Goal: Task Accomplishment & Management: Manage account settings

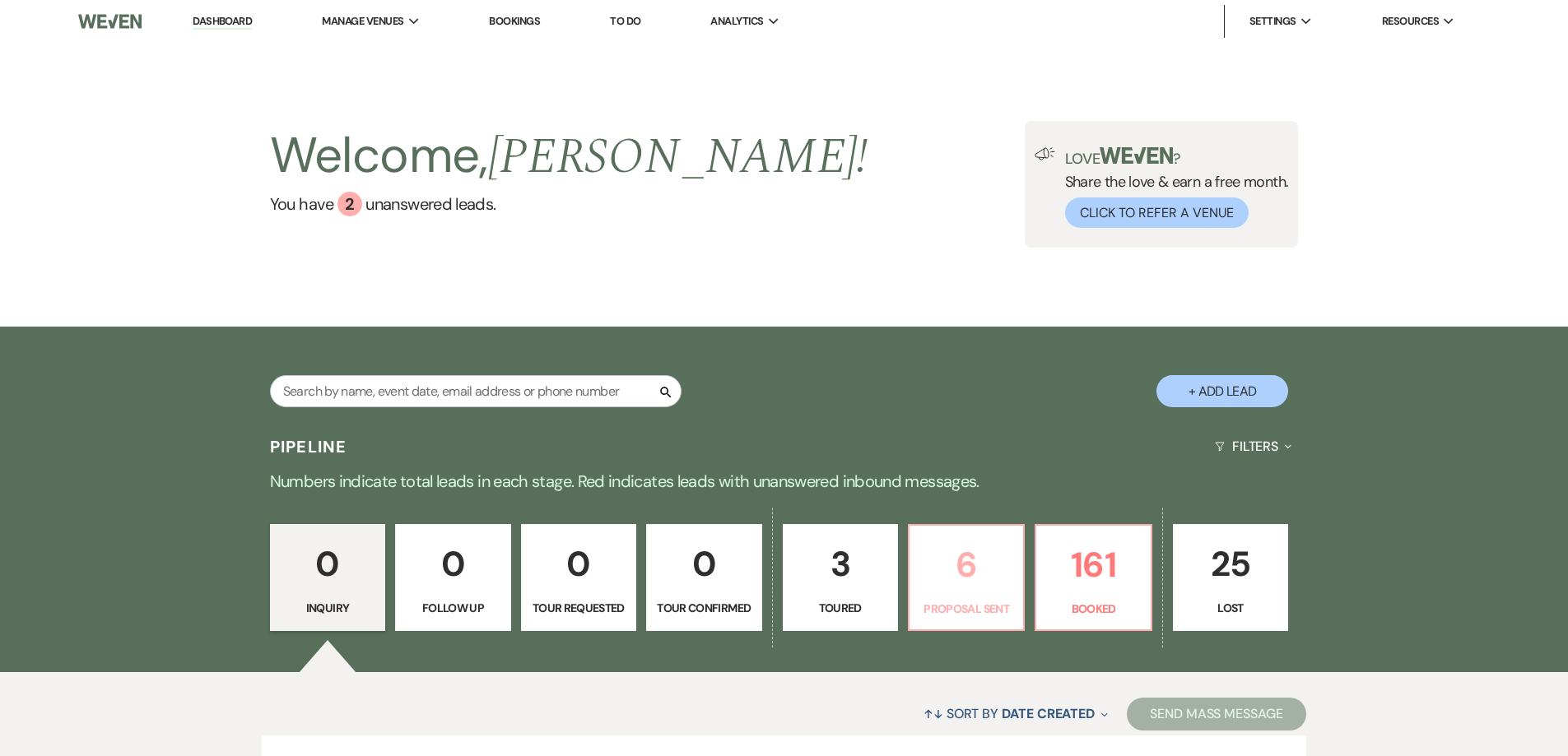
click at [986, 613] on p "Proposal Sent" at bounding box center [966, 609] width 94 height 18
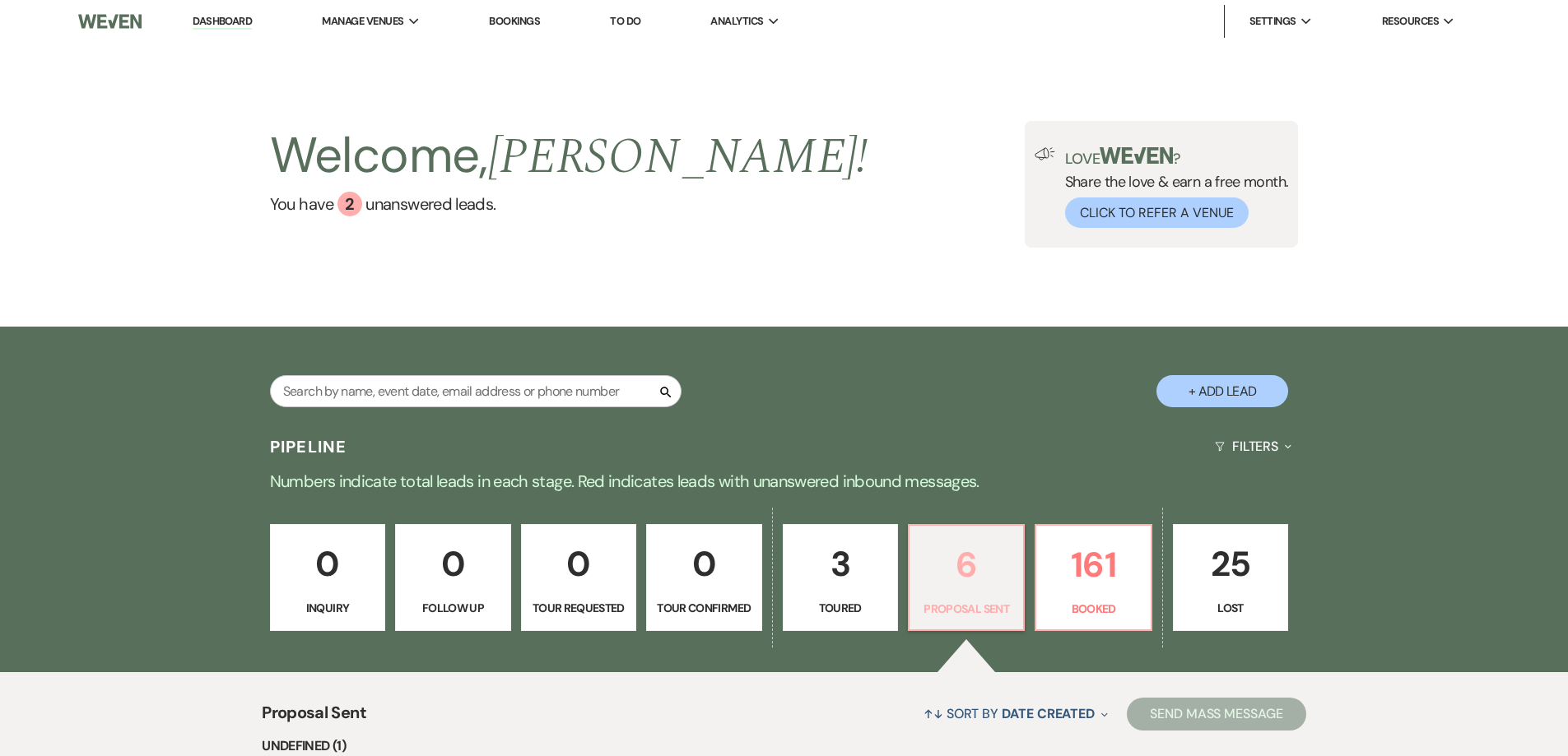
select select "6"
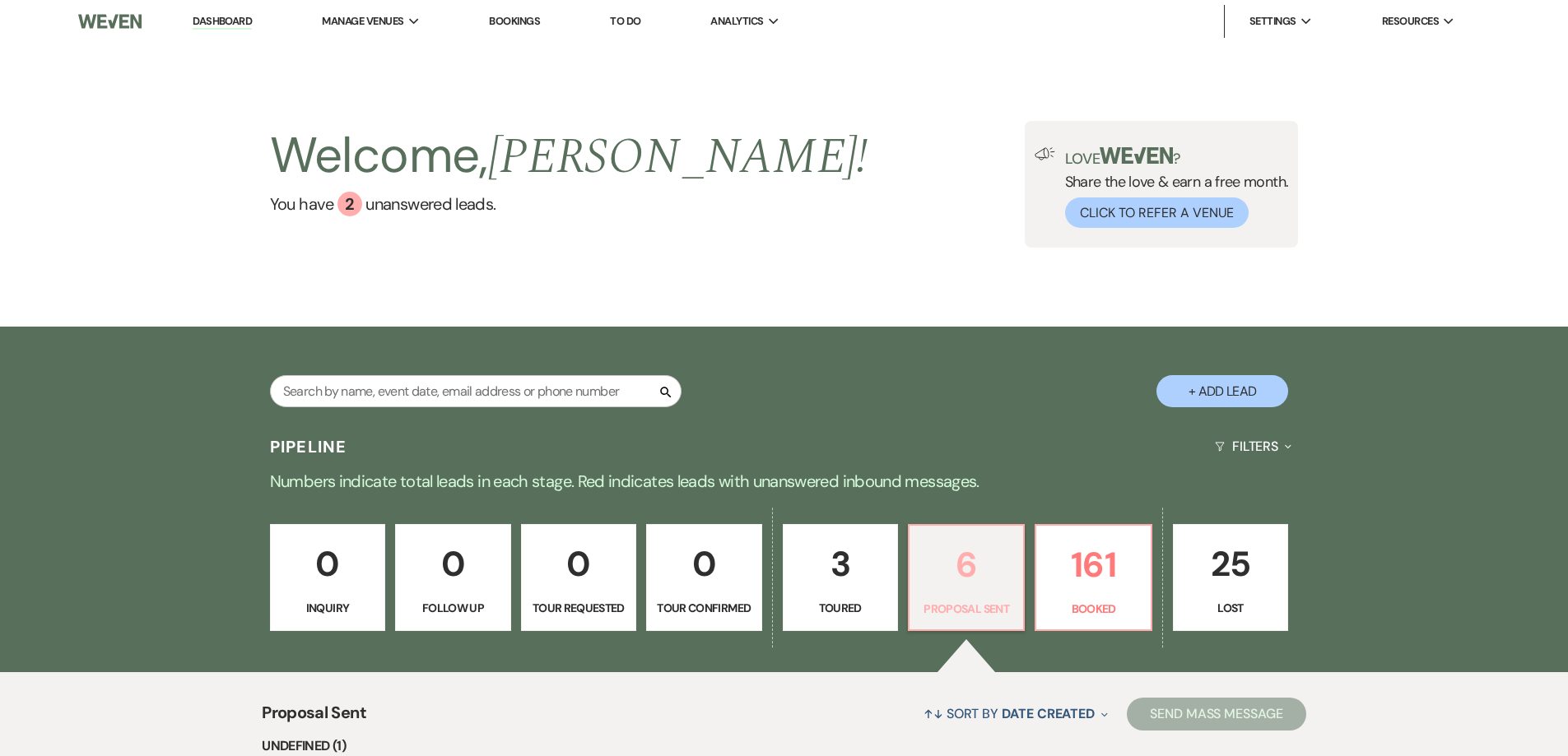
select select "6"
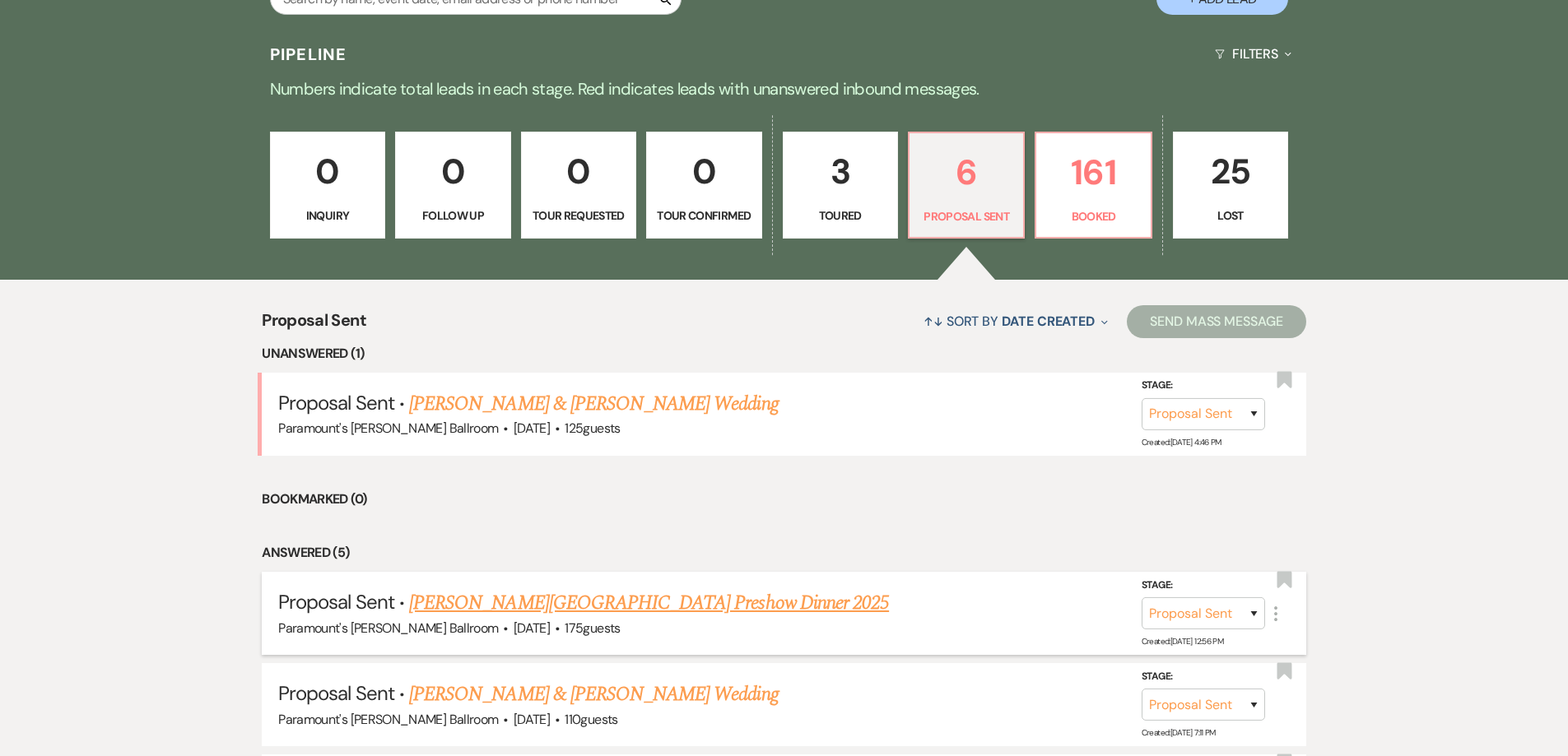
scroll to position [411, 0]
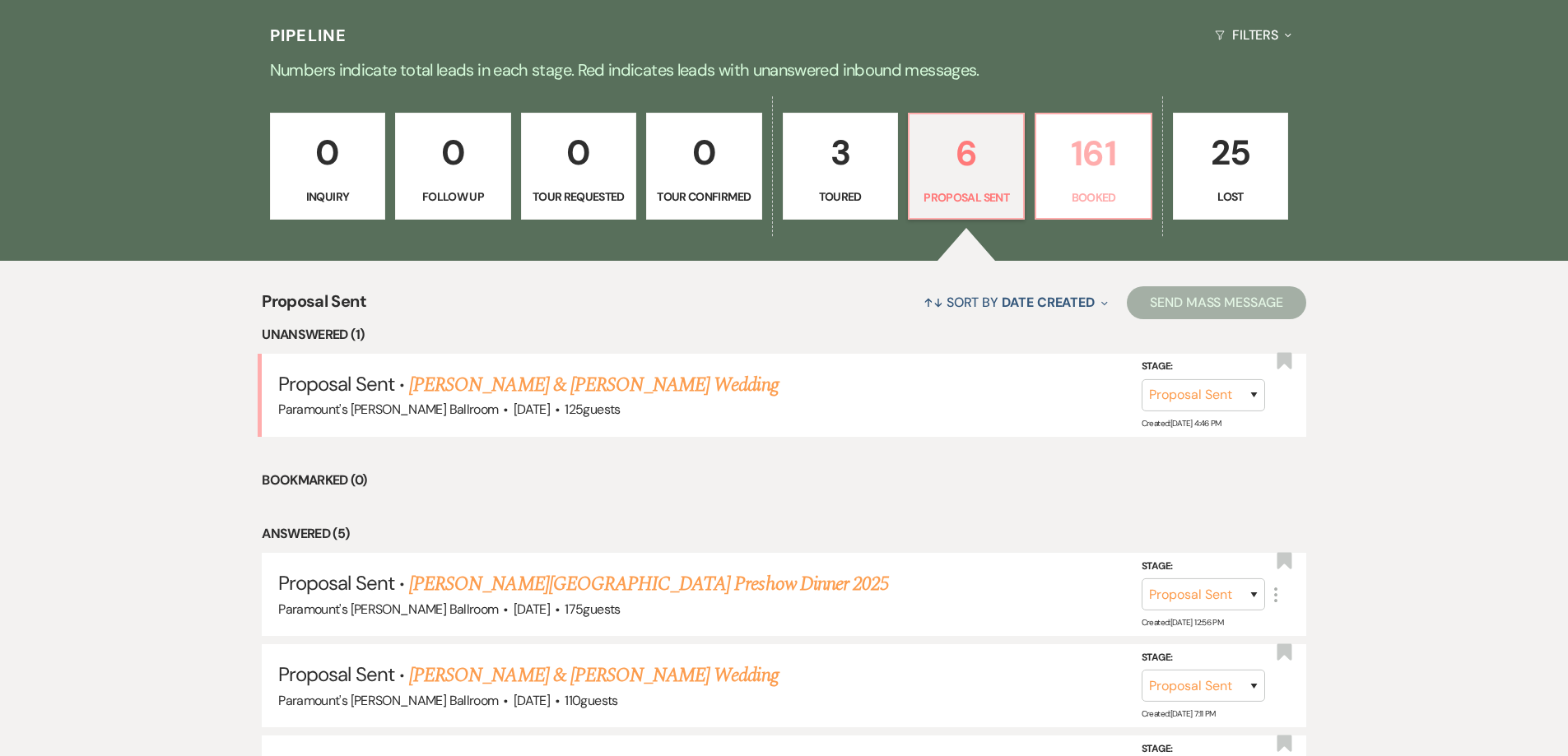
click at [1058, 185] on link "161 Booked" at bounding box center [1093, 166] width 117 height 107
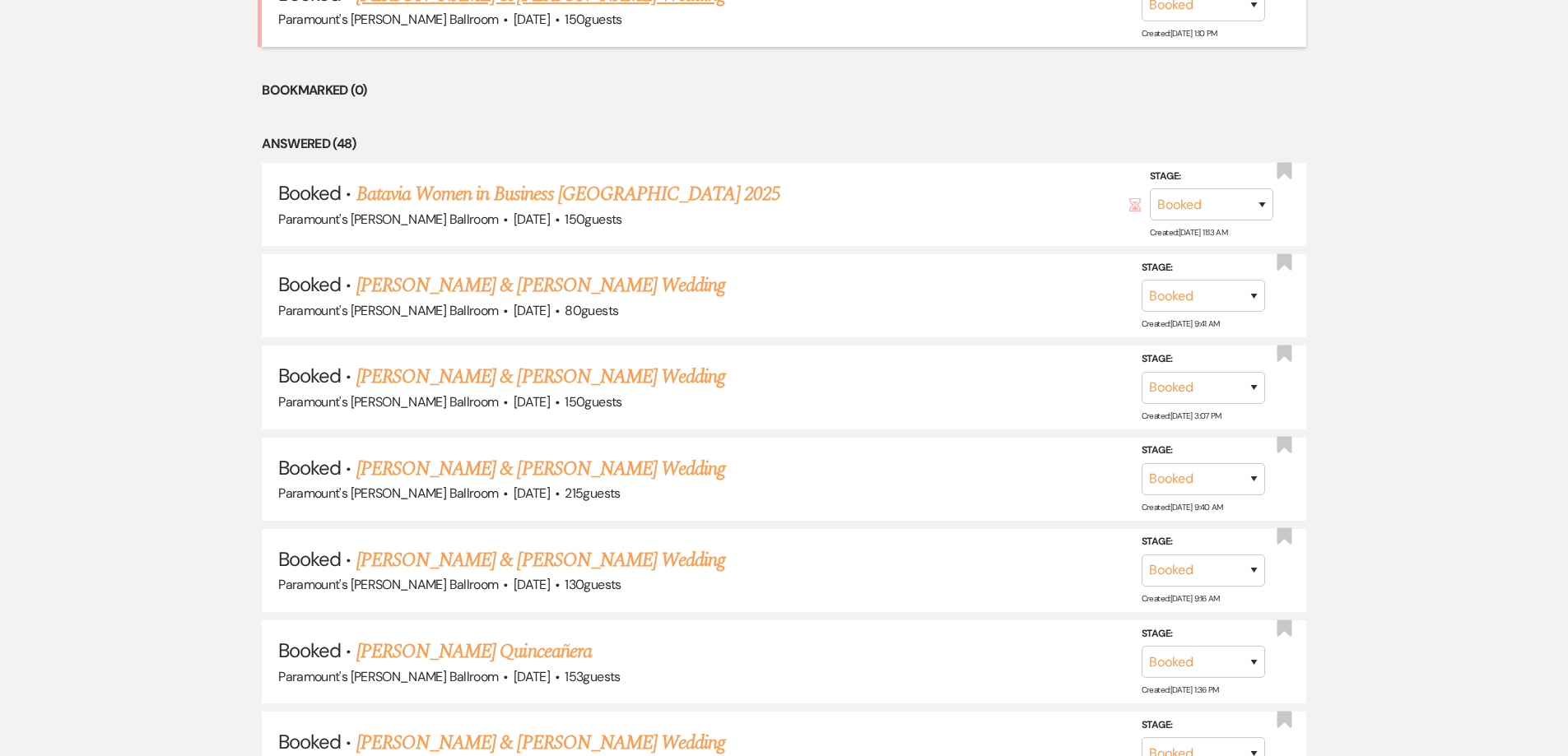
scroll to position [823, 0]
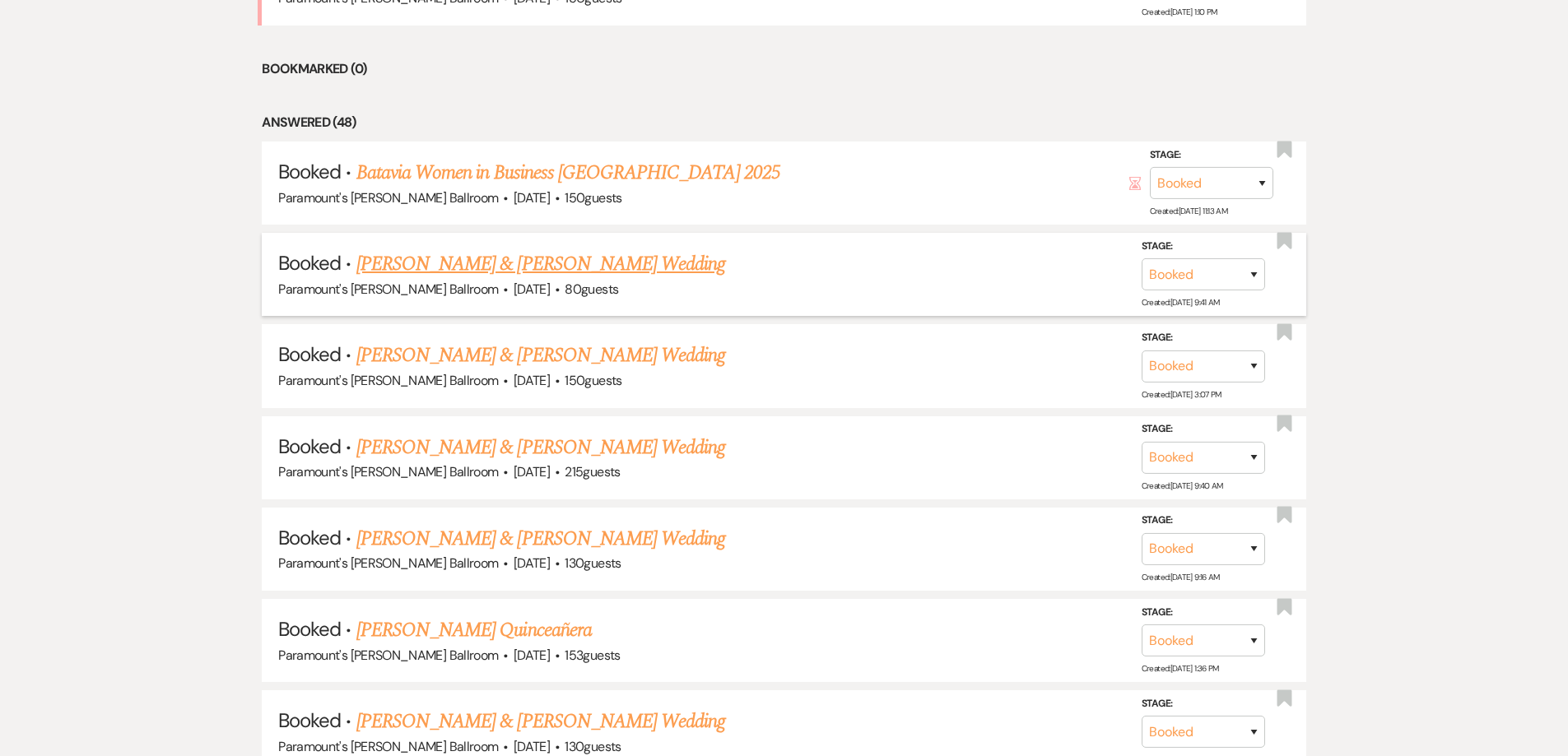
click at [600, 264] on link "Shaila Casas Romero & Jesus Perez's Wedding" at bounding box center [541, 264] width 369 height 30
